Goal: Find specific page/section: Find specific page/section

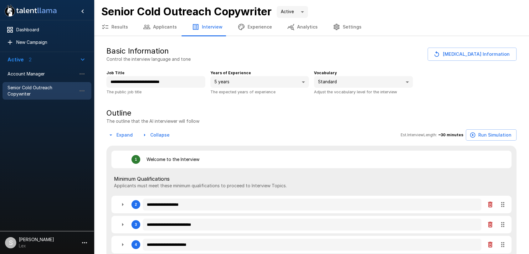
type textarea "*"
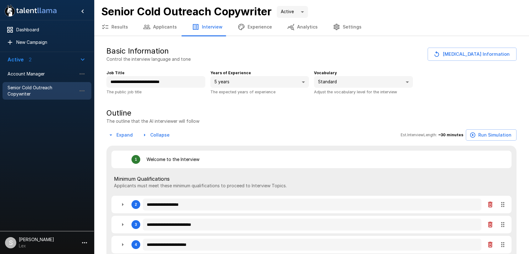
type textarea "*"
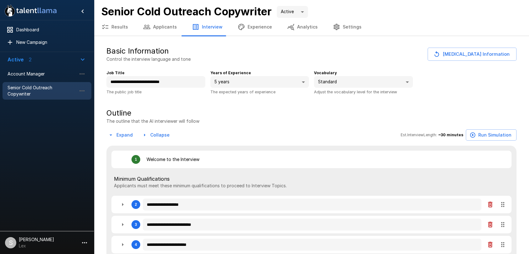
type textarea "*"
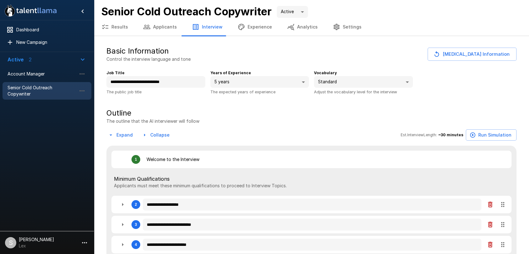
type textarea "*"
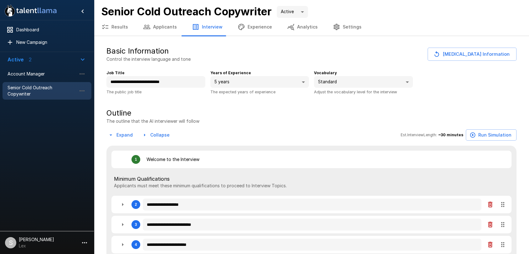
type textarea "*"
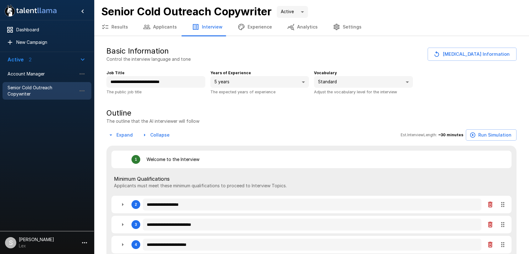
type textarea "*"
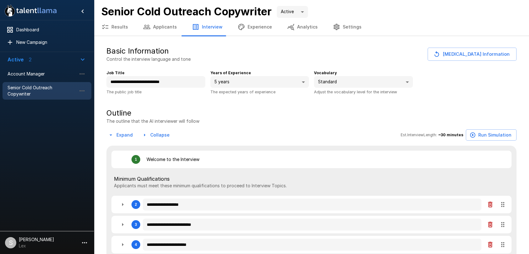
type textarea "*"
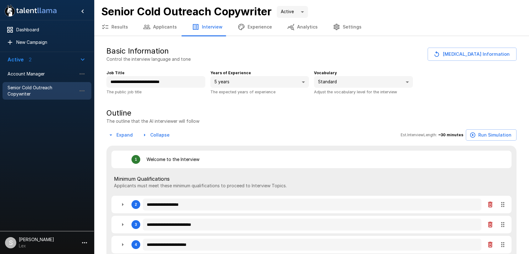
type textarea "*"
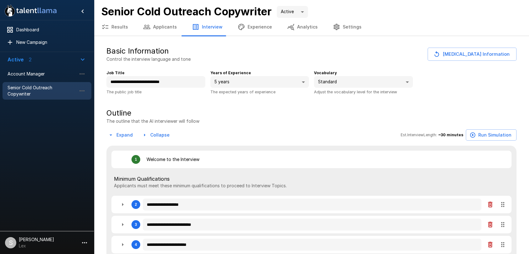
type textarea "*"
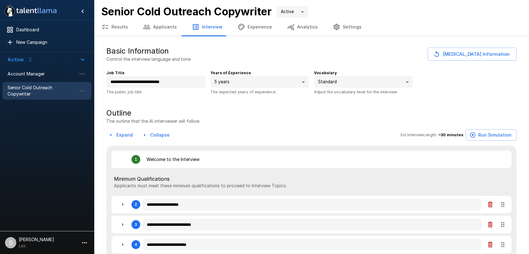
type textarea "*"
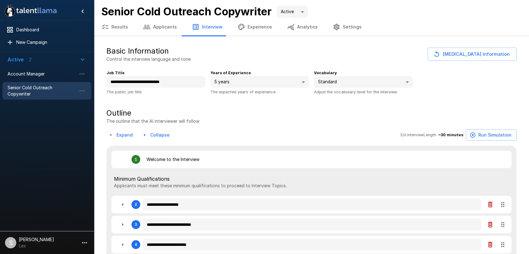
type textarea "*"
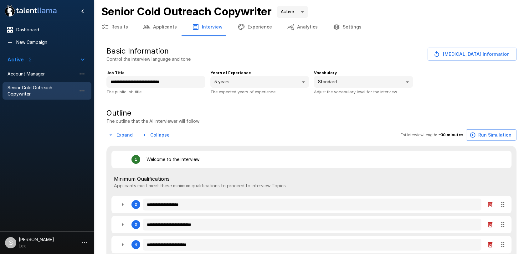
type textarea "*"
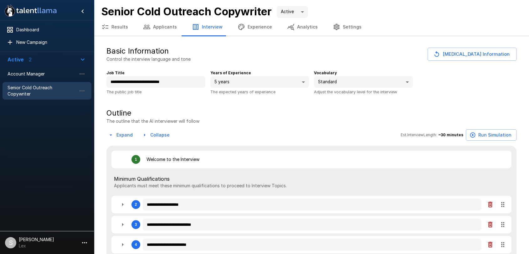
type textarea "*"
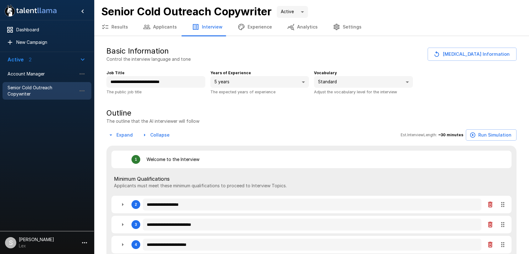
type textarea "*"
click at [17, 76] on span "Account Manager" at bounding box center [42, 74] width 69 height 6
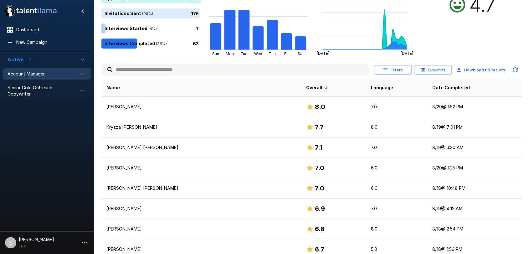
scroll to position [72, 0]
